Goal: Task Accomplishment & Management: Manage account settings

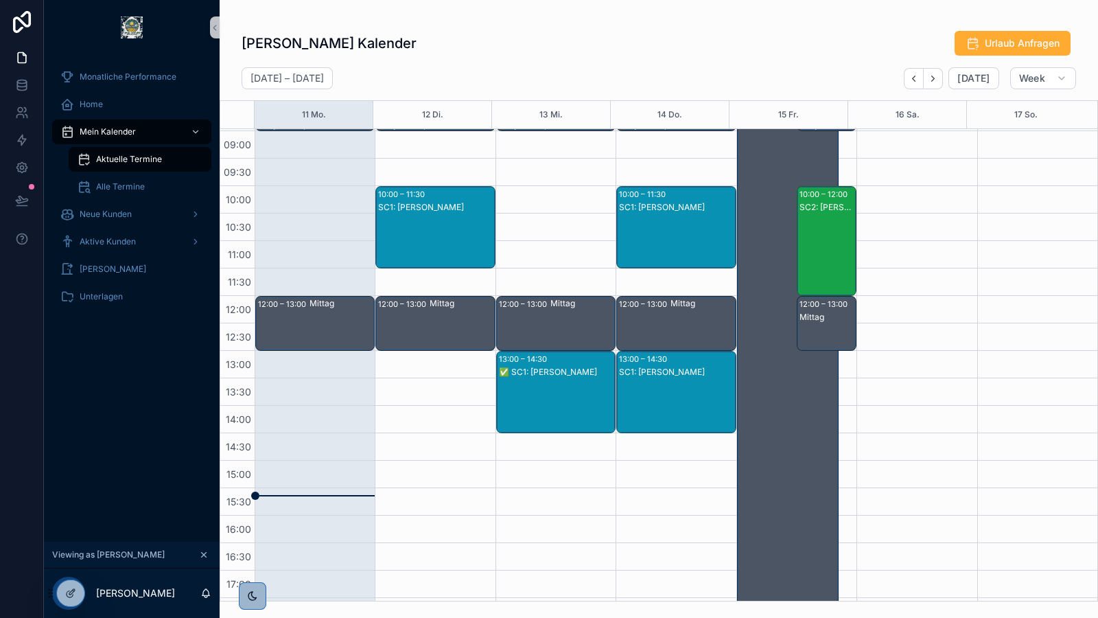
scroll to position [164, 0]
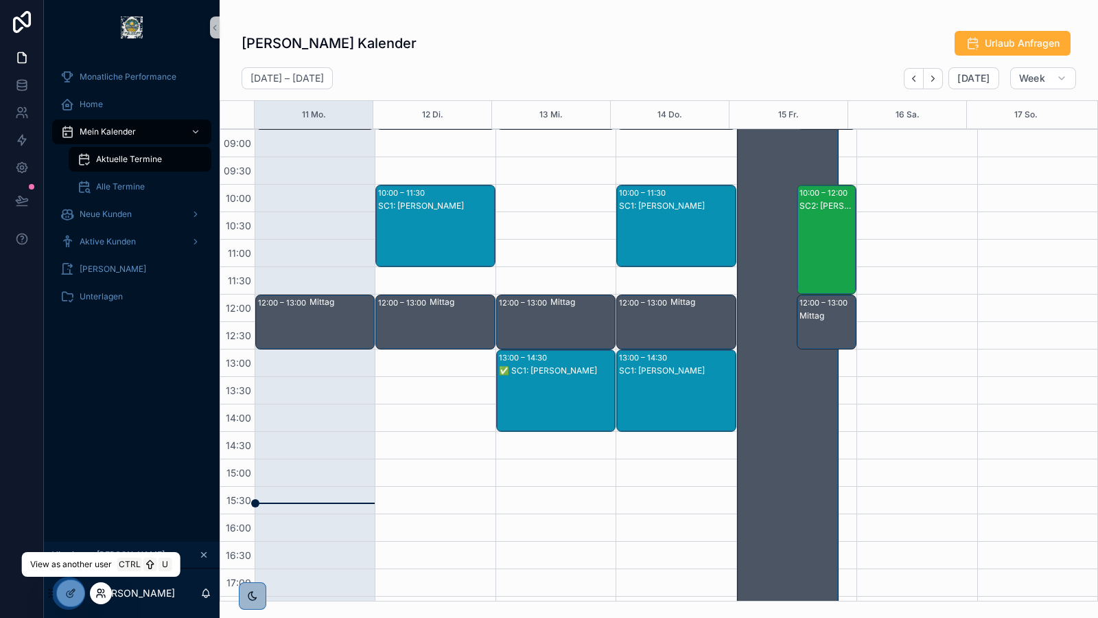
click at [101, 596] on icon at bounding box center [100, 592] width 11 height 11
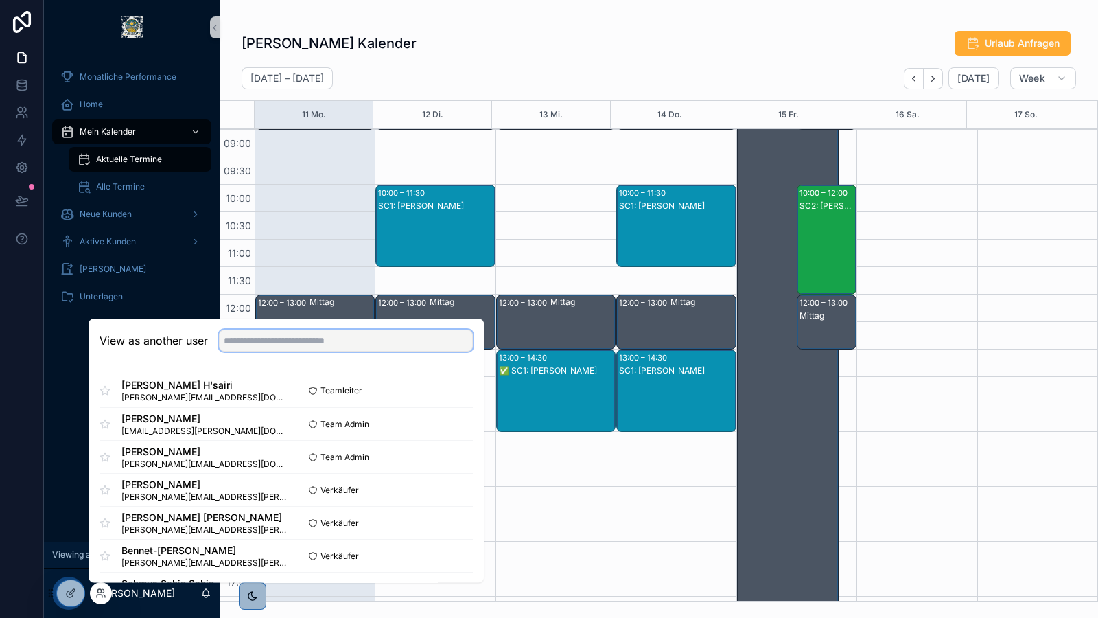
click at [305, 345] on input "text" at bounding box center [346, 340] width 254 height 22
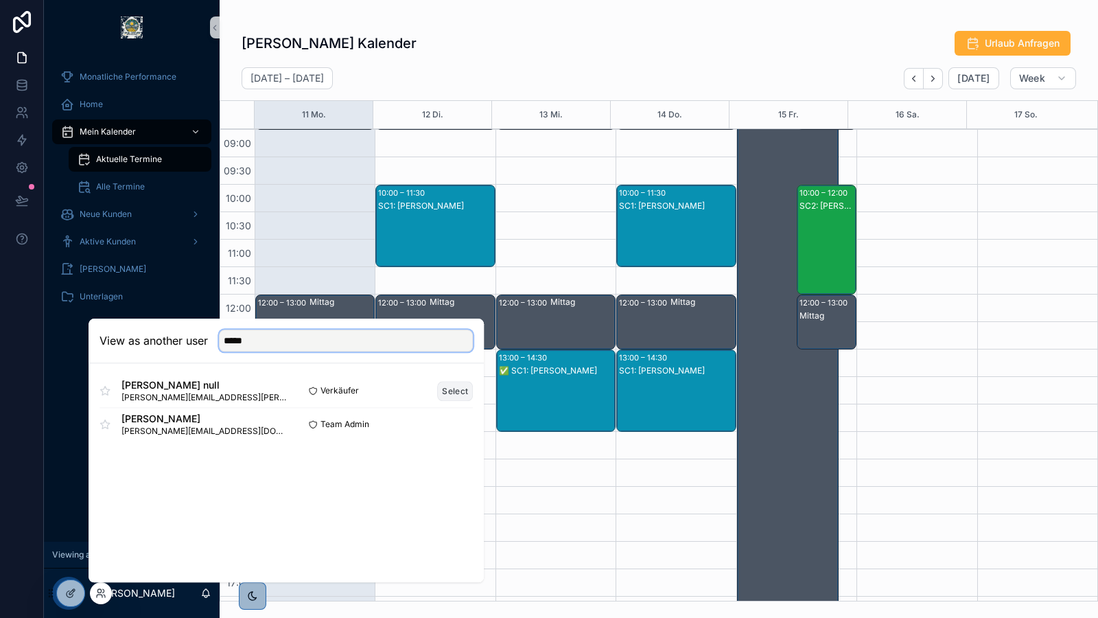
type input "*****"
click at [456, 394] on button "Select" at bounding box center [455, 391] width 36 height 20
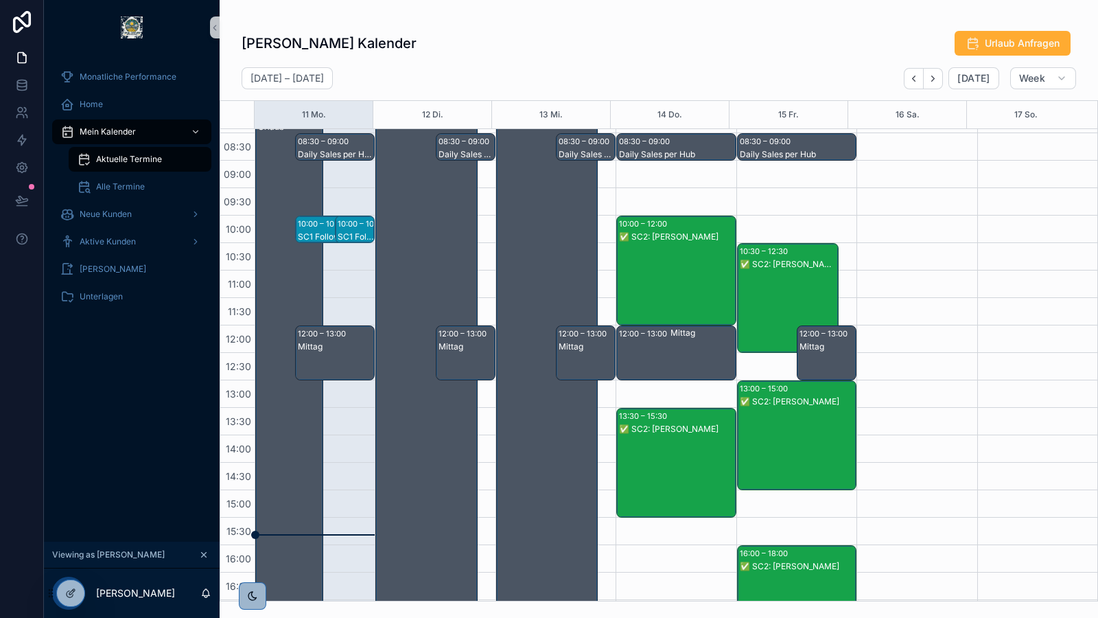
scroll to position [128, 0]
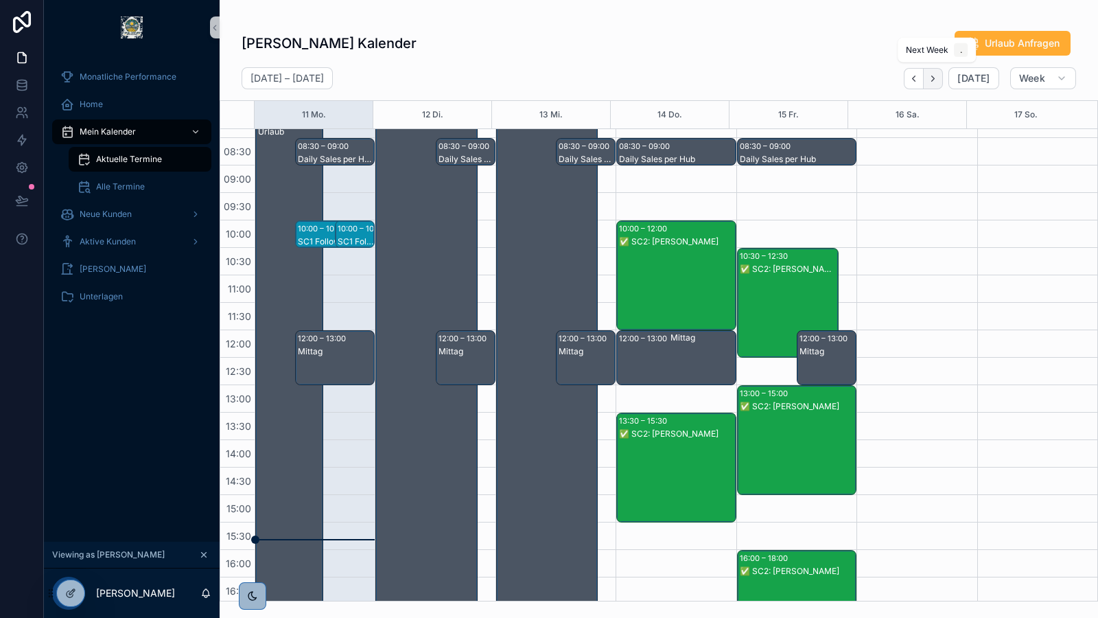
click at [938, 82] on icon "Next" at bounding box center [933, 78] width 10 height 10
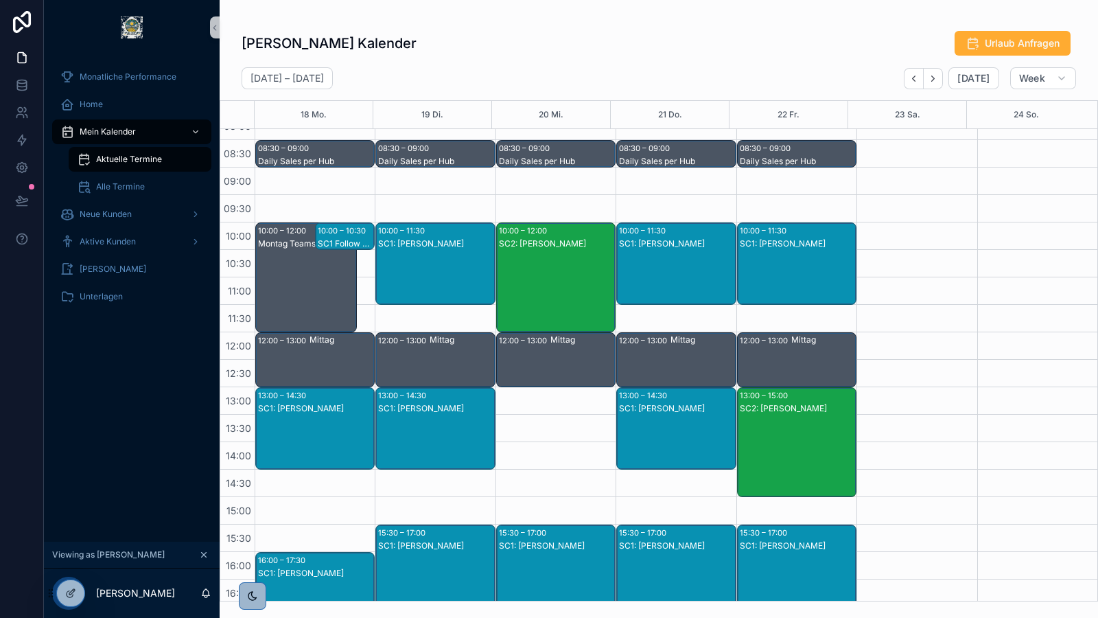
scroll to position [125, 0]
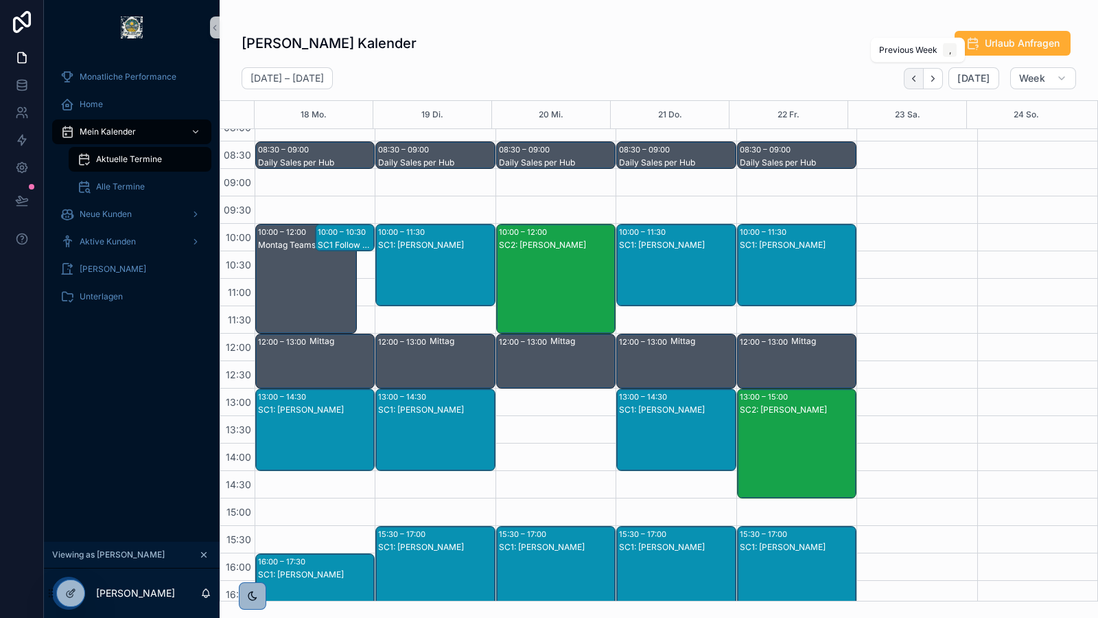
click at [914, 80] on icon "Back" at bounding box center [914, 78] width 10 height 10
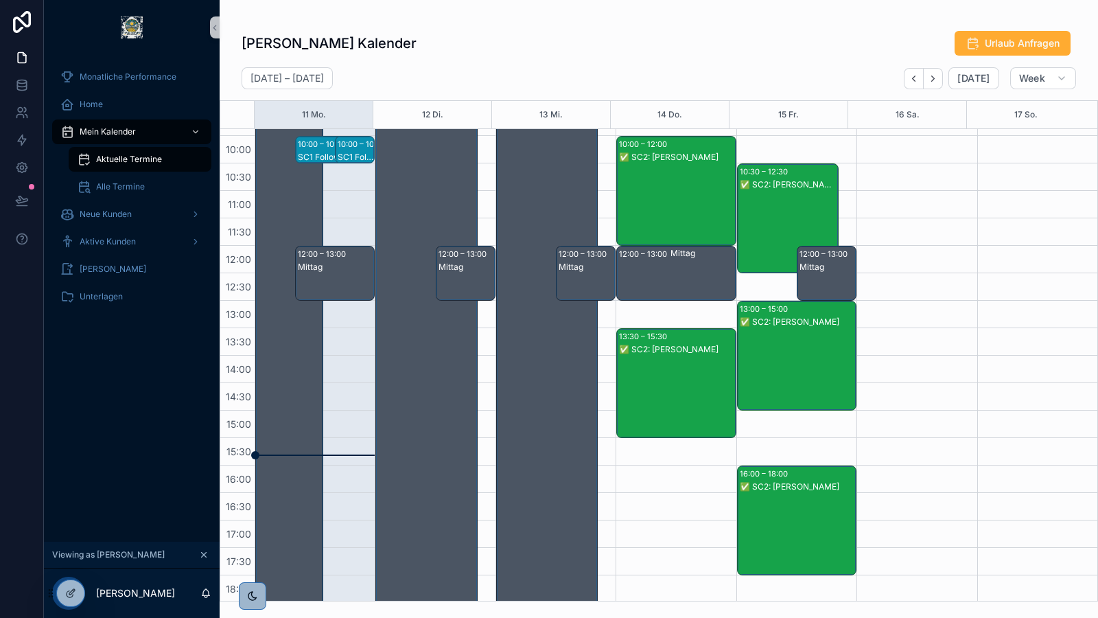
scroll to position [214, 0]
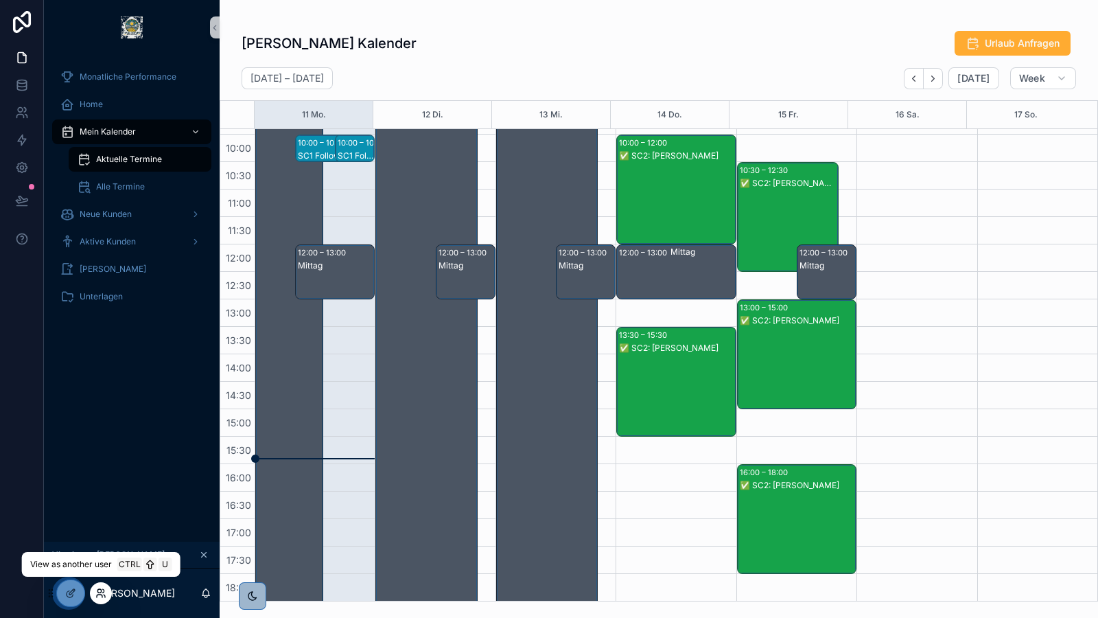
click at [96, 593] on icon at bounding box center [100, 592] width 11 height 11
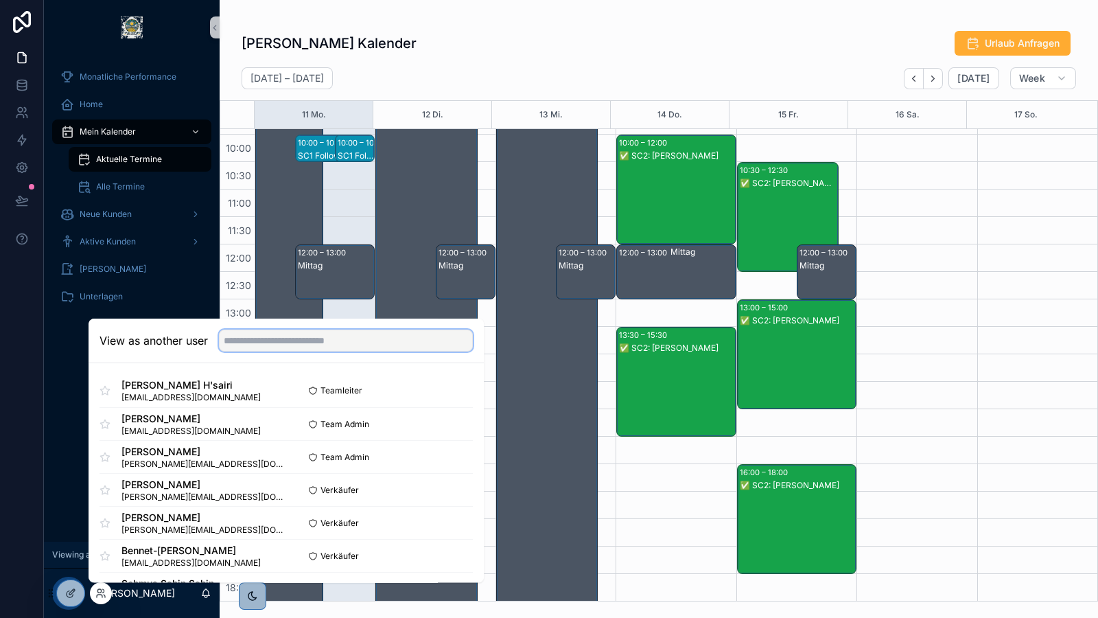
click at [270, 340] on input "text" at bounding box center [346, 340] width 254 height 22
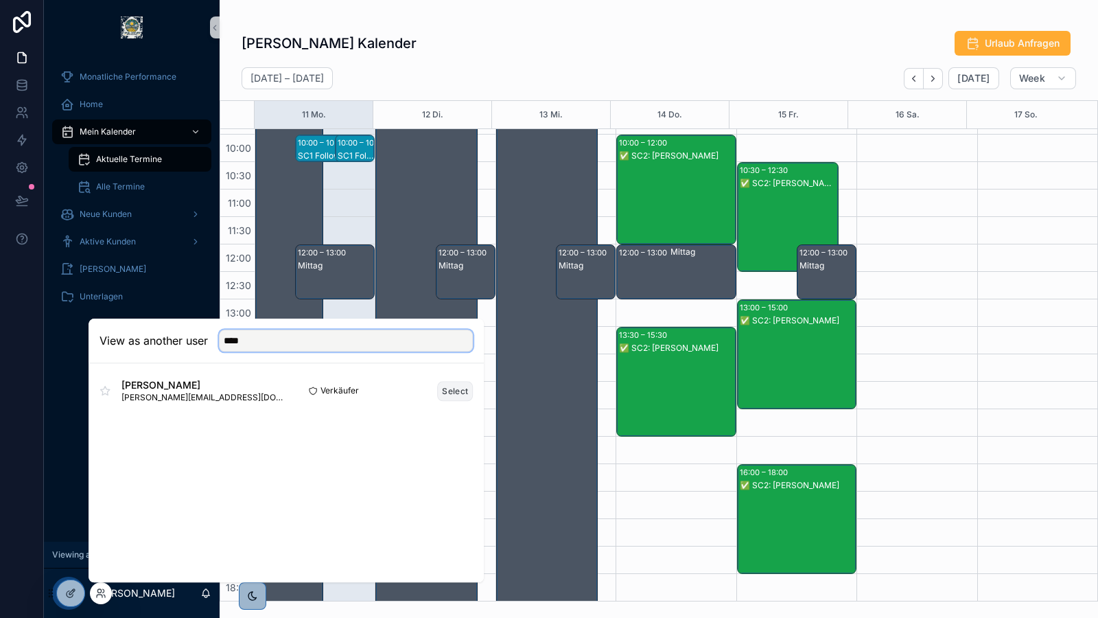
type input "****"
click at [450, 393] on button "Select" at bounding box center [455, 391] width 36 height 20
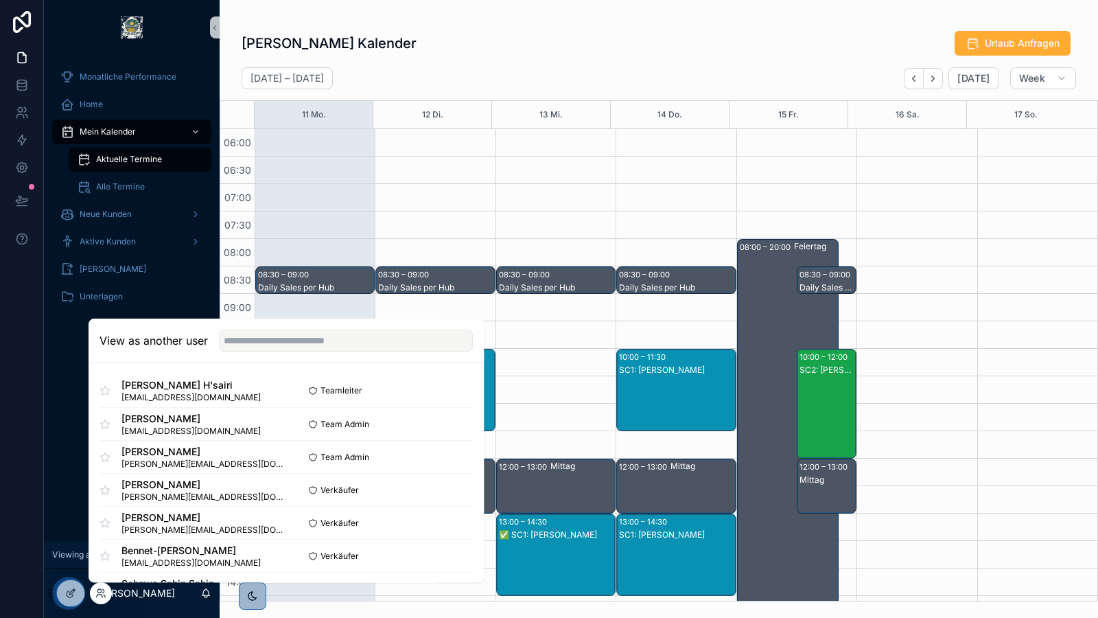
scroll to position [329, 0]
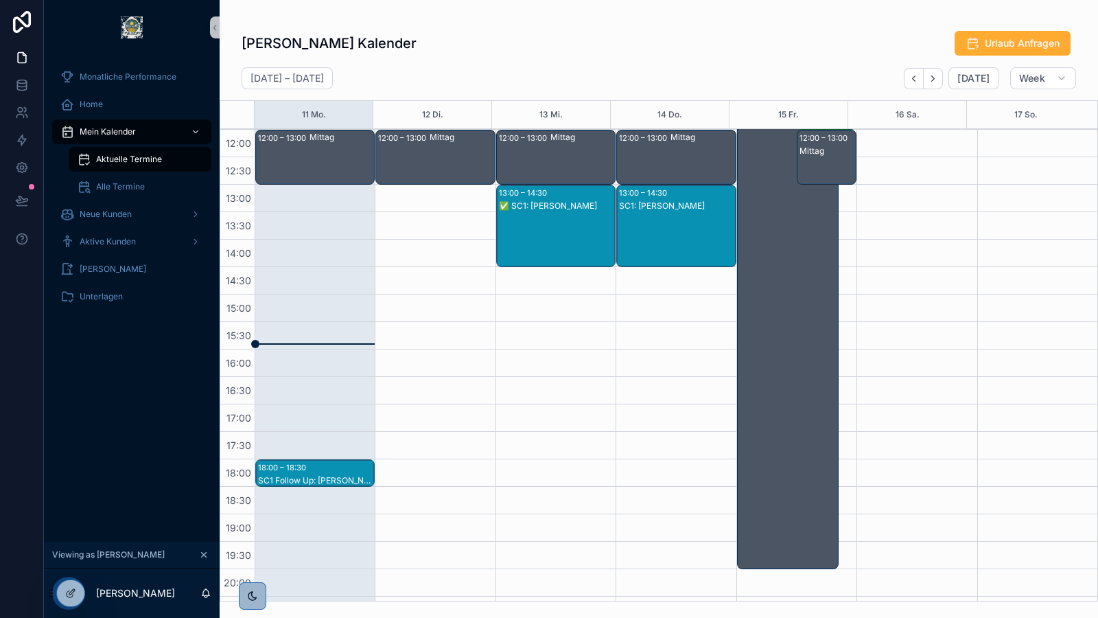
click at [649, 406] on div "08:30 – 09:00 Daily Sales per Hub 10:00 – 11:30 SC1: Andreas Schmid 12:00 – 13:…" at bounding box center [676, 239] width 120 height 878
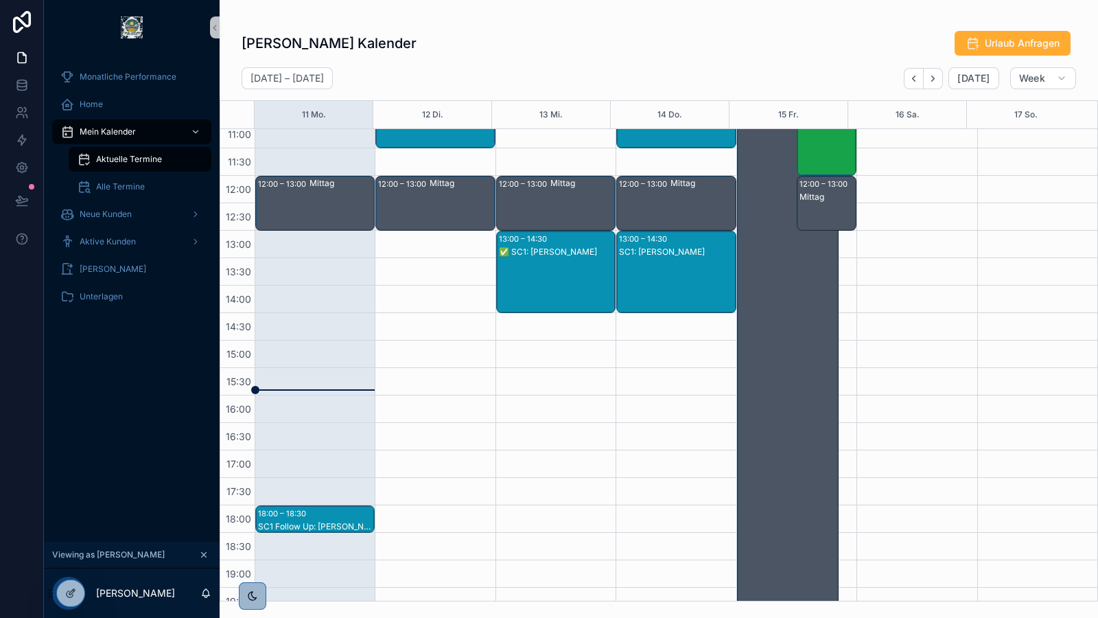
scroll to position [281, 0]
